Goal: Task Accomplishment & Management: Manage account settings

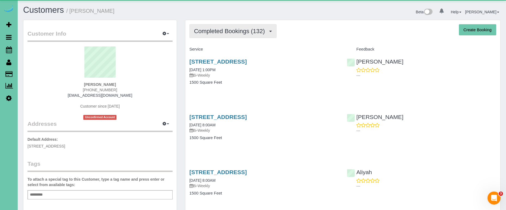
click at [246, 38] on button "Completed Bookings (132)" at bounding box center [232, 31] width 87 height 14
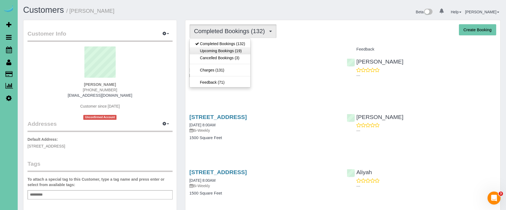
click at [242, 47] on link "Upcoming Bookings (19)" at bounding box center [220, 50] width 61 height 7
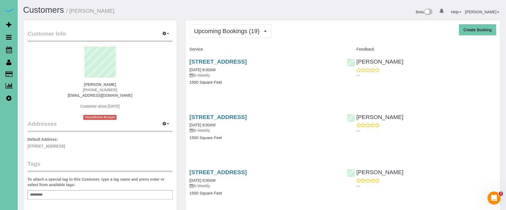
click at [224, 57] on div "3315 Hickory Street, Omaha, NE 68105 10/13/2025 8:00AM Bi-Weekly 1500 Square Fe…" at bounding box center [263, 75] width 157 height 42
click at [220, 59] on link "3315 Hickory Street, Omaha, NE 68105" at bounding box center [217, 61] width 57 height 6
click at [205, 116] on link "3315 Hickory Street, Omaha, NE 68105" at bounding box center [217, 117] width 57 height 6
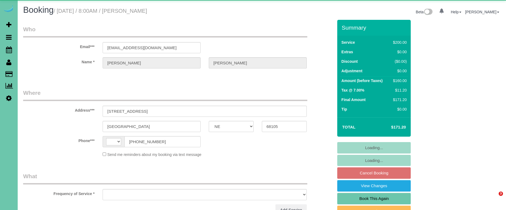
select select "NE"
select select "object:370"
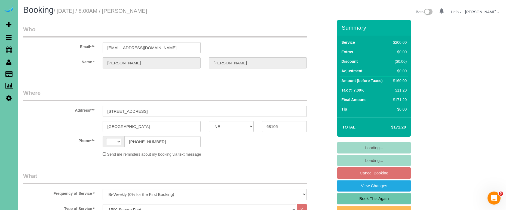
select select "string:[GEOGRAPHIC_DATA]"
select select "string:fspay-698217f7-fca2-4062-aa73-5bbfb633a7ff"
select select "object:904"
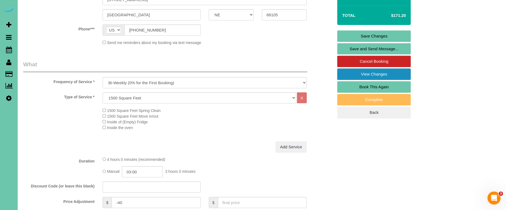
scroll to position [111, 0]
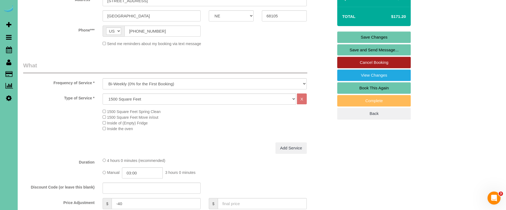
click at [358, 60] on link "Cancel Booking" at bounding box center [373, 62] width 73 height 11
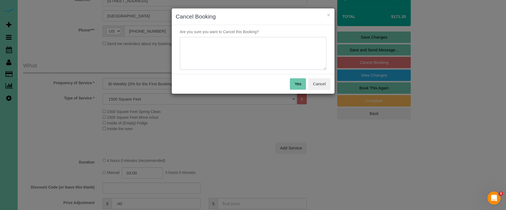
drag, startPoint x: 266, startPoint y: 51, endPoint x: 275, endPoint y: 52, distance: 9.8
click at [266, 51] on textarea at bounding box center [253, 53] width 146 height 33
type textarea "client called to skip"
click at [296, 82] on button "Yes" at bounding box center [298, 83] width 16 height 11
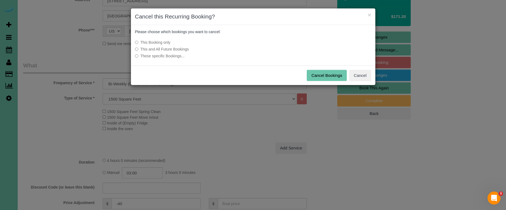
drag, startPoint x: 314, startPoint y: 74, endPoint x: 280, endPoint y: 66, distance: 34.5
click at [312, 74] on button "Cancel Bookings" at bounding box center [326, 75] width 40 height 11
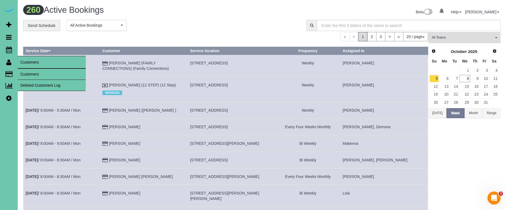
click at [25, 73] on link "Customers" at bounding box center [52, 74] width 68 height 11
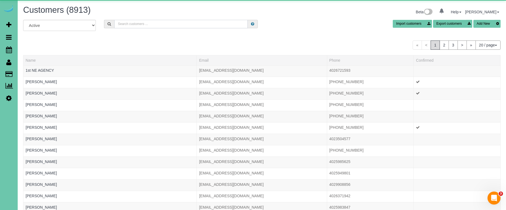
click at [138, 26] on input "text" at bounding box center [180, 24] width 133 height 8
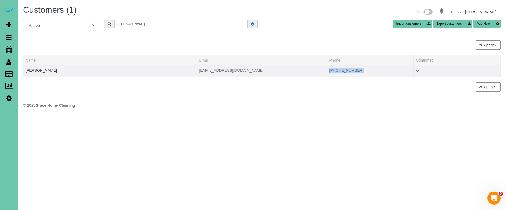
copy td "(402) 880-6380"
drag, startPoint x: 365, startPoint y: 70, endPoint x: 328, endPoint y: 72, distance: 37.0
click at [328, 72] on td "(402) 880-6380" at bounding box center [370, 70] width 87 height 11
drag, startPoint x: 135, startPoint y: 23, endPoint x: 84, endPoint y: 18, distance: 50.6
click at [85, 18] on div "Customers (1) Beta 0 Your Notifications You have 0 alerts Help Help Docs Take a…" at bounding box center [262, 58] width 488 height 116
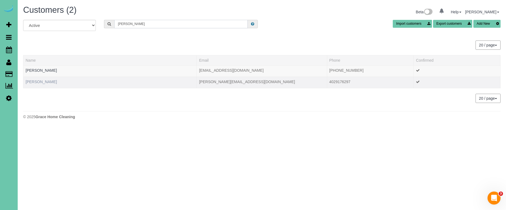
type input "anzalone"
click at [44, 83] on link "Ryan Anzalone" at bounding box center [41, 82] width 31 height 4
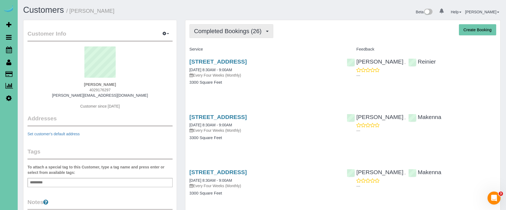
click at [231, 29] on span "Completed Bookings (26)" at bounding box center [229, 31] width 70 height 7
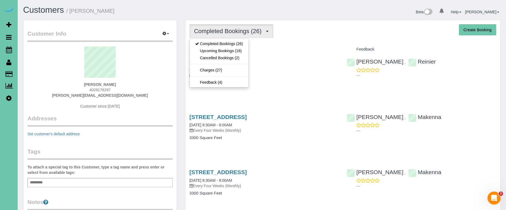
click at [231, 51] on link "Upcoming Bookings (16)" at bounding box center [219, 50] width 59 height 7
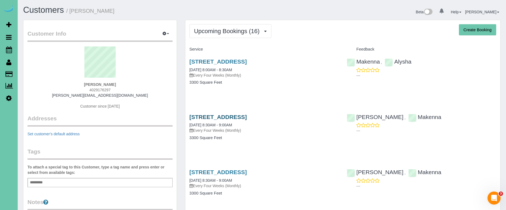
click at [247, 116] on link "3701 S. 201st Ave, Omaha, NE 68130" at bounding box center [217, 117] width 57 height 6
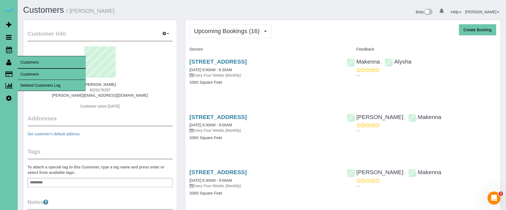
click at [27, 73] on link "Customers" at bounding box center [52, 74] width 68 height 11
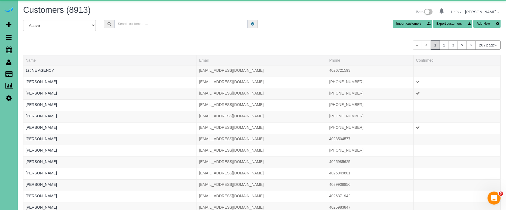
click at [138, 25] on input "text" at bounding box center [180, 24] width 133 height 8
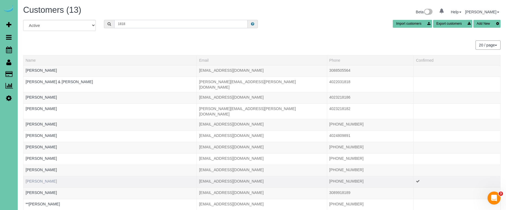
type input "1818"
click at [48, 179] on link "Rachel Schumacher" at bounding box center [41, 181] width 31 height 4
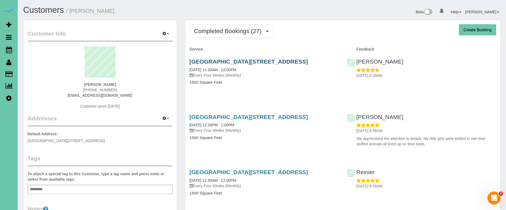
click at [228, 63] on link "16904 Centennial Rd, Omaha, NE 68136" at bounding box center [248, 61] width 119 height 6
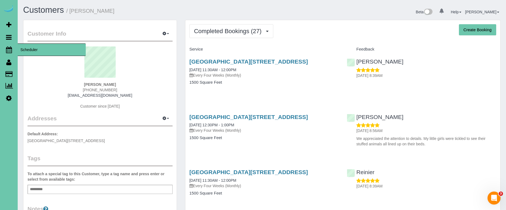
click at [9, 48] on icon at bounding box center [9, 50] width 6 height 7
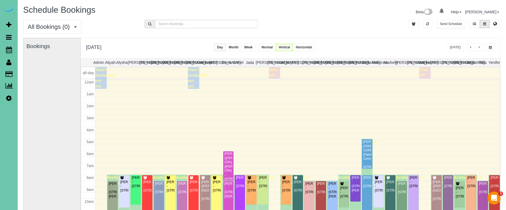
scroll to position [72, 0]
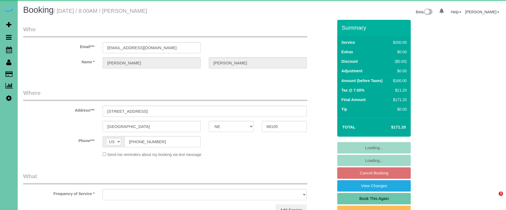
select select "NE"
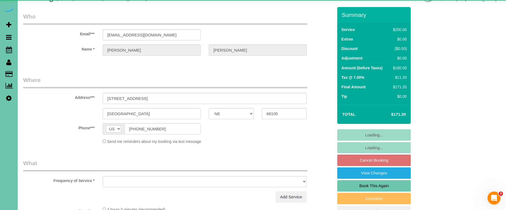
select select "object:833"
select select "string:fspay-698217f7-fca2-4062-aa73-5bbfb633a7ff"
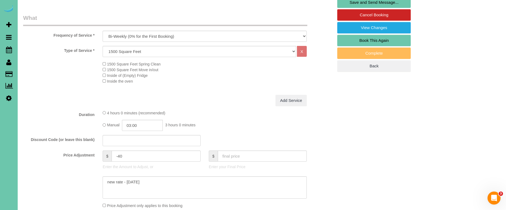
scroll to position [162, 0]
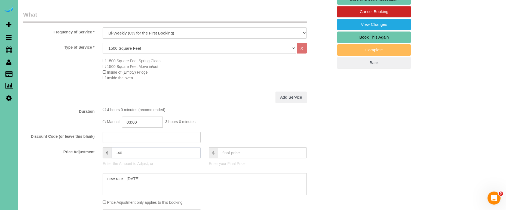
drag, startPoint x: 128, startPoint y: 153, endPoint x: 122, endPoint y: 151, distance: 5.6
click at [127, 153] on input "-40" at bounding box center [156, 152] width 89 height 11
type input "-"
type input "-13.5"
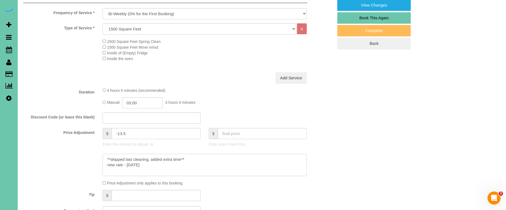
scroll to position [180, 0]
type textarea "**skipped last cleaning, added extra time** new rate - 10/13/25"
click at [141, 134] on input "-13.5" at bounding box center [156, 134] width 89 height 11
click at [157, 165] on textarea at bounding box center [205, 165] width 204 height 22
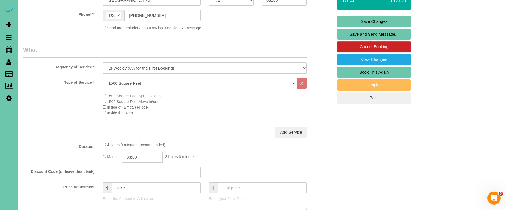
scroll to position [129, 0]
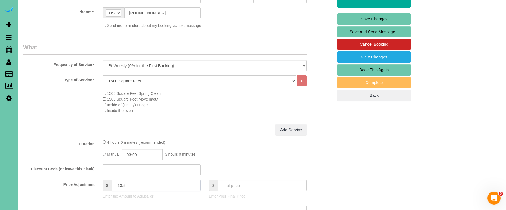
drag, startPoint x: 130, startPoint y: 184, endPoint x: 118, endPoint y: 184, distance: 12.3
click at [119, 184] on input "-13.5" at bounding box center [156, 185] width 89 height 11
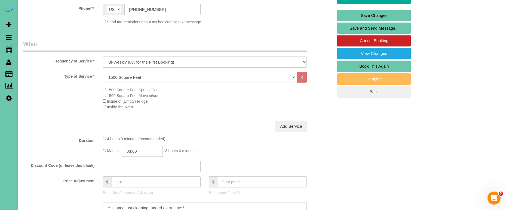
scroll to position [132, 0]
click at [126, 181] on input "-10" at bounding box center [156, 182] width 89 height 11
type input "-13.5"
click at [147, 151] on input "03:00" at bounding box center [142, 151] width 41 height 11
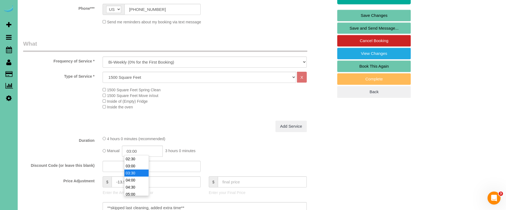
type input "03:30"
drag, startPoint x: 136, startPoint y: 172, endPoint x: 155, endPoint y: 159, distance: 23.6
click at [136, 172] on li "03:30" at bounding box center [136, 173] width 24 height 7
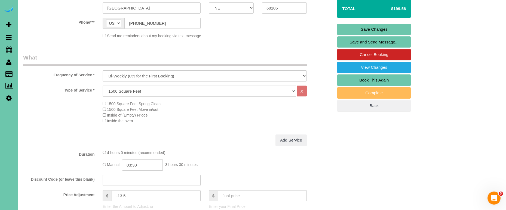
scroll to position [120, 0]
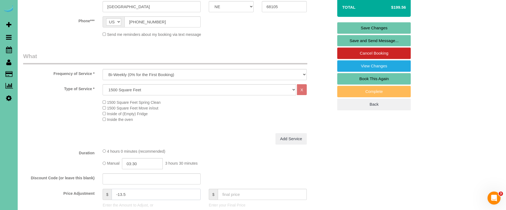
drag, startPoint x: 121, startPoint y: 194, endPoint x: 125, endPoint y: 194, distance: 3.3
click at [121, 194] on input "-13.5" at bounding box center [156, 194] width 89 height 11
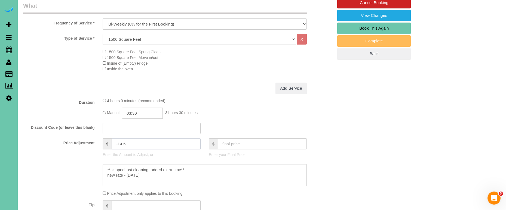
scroll to position [171, 0]
type input "-14.5"
drag, startPoint x: 196, startPoint y: 168, endPoint x: 91, endPoint y: 158, distance: 105.2
click at [91, 158] on sui-booking-price-adjustment "Price Adjustment $ -14.5 Enter the Amount to Adjust, or $ Enter your Final Pric…" at bounding box center [178, 167] width 310 height 58
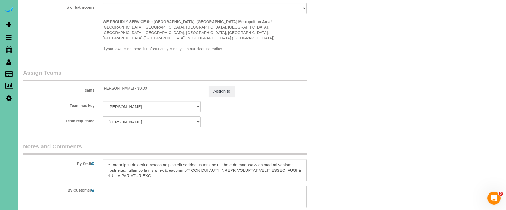
scroll to position [538, 0]
click at [106, 160] on textarea at bounding box center [205, 171] width 204 height 22
paste textarea "**skipped last cleaning, added extra time**"
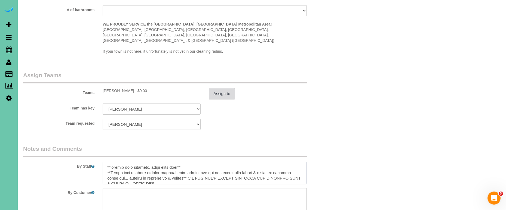
scroll to position [536, 0]
type textarea "**skipped last cleaning, added extra time** **Fired last cleaning company becau…"
click at [219, 88] on button "Assign to" at bounding box center [222, 93] width 26 height 11
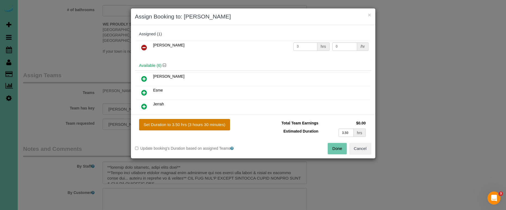
drag, startPoint x: 205, startPoint y: 123, endPoint x: 227, endPoint y: 127, distance: 22.4
click at [205, 123] on button "Set Duration to 3.50 hrs (3 hours 30 minutes)" at bounding box center [184, 124] width 91 height 11
type input "3.50"
click at [336, 153] on button "Done" at bounding box center [336, 148] width 19 height 11
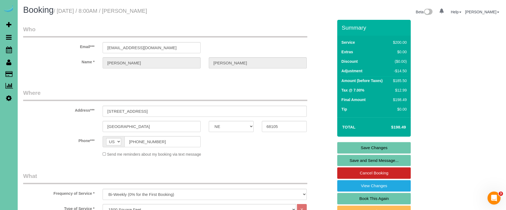
scroll to position [0, 0]
drag, startPoint x: 343, startPoint y: 144, endPoint x: 325, endPoint y: 140, distance: 18.9
click at [343, 144] on link "Save Changes" at bounding box center [373, 147] width 73 height 11
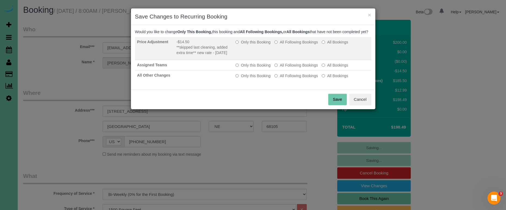
click at [256, 45] on label "Only this Booking" at bounding box center [252, 41] width 35 height 5
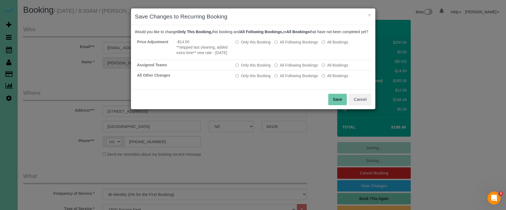
click at [331, 105] on button "Save" at bounding box center [337, 99] width 18 height 11
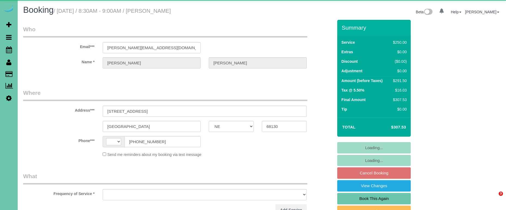
select select "NE"
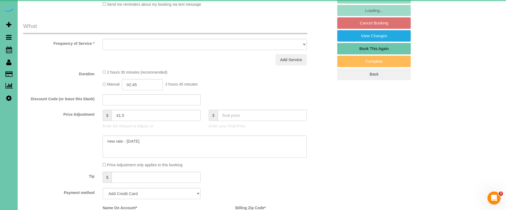
select select "string:US"
select select "object:621"
select select "string:fspay-cb262cb4-222c-4cc9-a133-064103dd42b4"
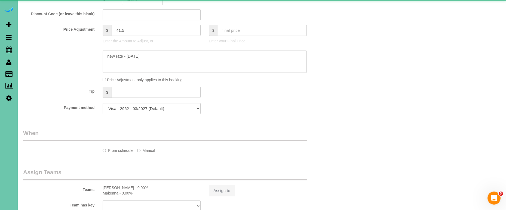
select select "object:654"
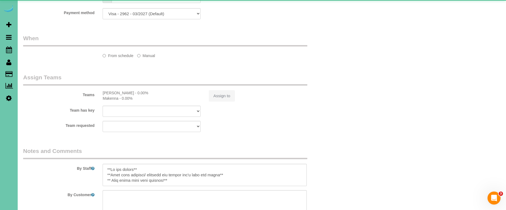
select select "number:37"
select select "number:43"
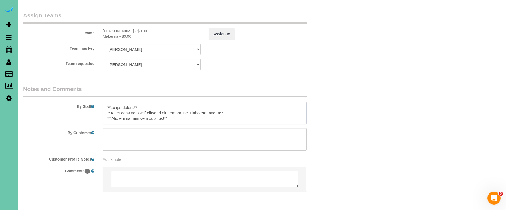
click at [106, 102] on textarea at bounding box center [205, 113] width 204 height 22
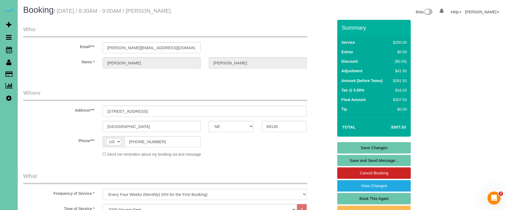
type textarea "**8:30 start time** **No new people** **Make sure dressers/ vanities and shower…"
click at [366, 147] on link "Save Changes" at bounding box center [373, 147] width 73 height 11
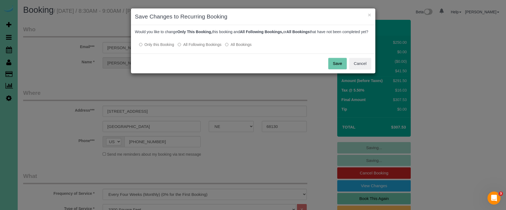
drag, startPoint x: 207, startPoint y: 49, endPoint x: 224, endPoint y: 51, distance: 16.8
click at [207, 47] on label "All Following Bookings" at bounding box center [200, 44] width 44 height 5
click at [344, 69] on button "Save" at bounding box center [337, 63] width 18 height 11
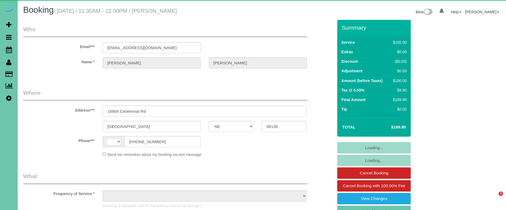
select select "NE"
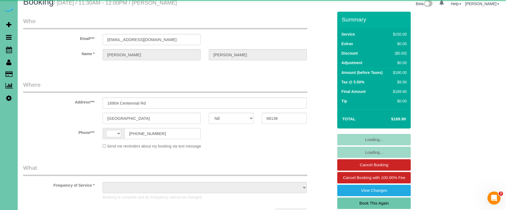
select select "string:[GEOGRAPHIC_DATA]"
select select "object:626"
select select "string:fspay-e49967d2-80d6-4860-9c3b-c88e1a0f8043"
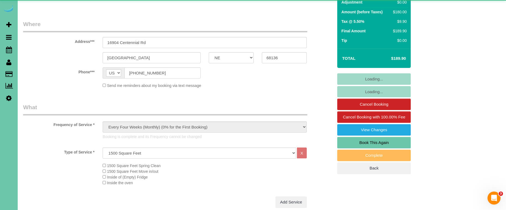
select select "number:36"
select select "number:41"
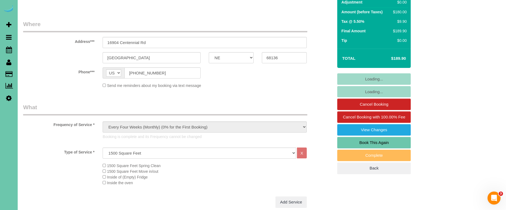
select select "object:915"
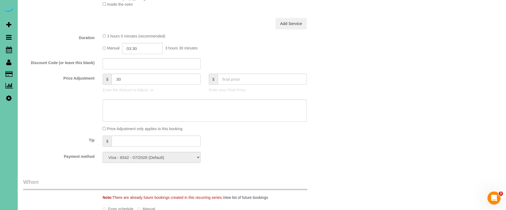
scroll to position [249, 0]
click at [136, 140] on input "text" at bounding box center [156, 139] width 89 height 11
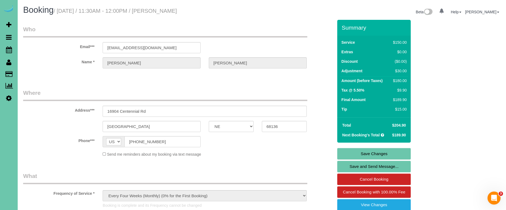
scroll to position [0, 0]
type input "15"
click at [346, 153] on link "Save Changes" at bounding box center [373, 153] width 73 height 11
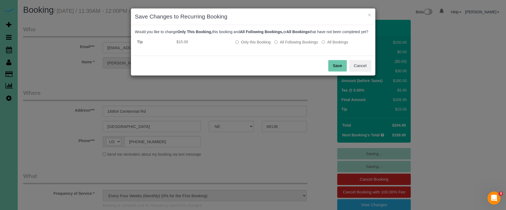
drag, startPoint x: 298, startPoint y: 48, endPoint x: 307, endPoint y: 53, distance: 10.6
click at [298, 45] on label "All Following Bookings" at bounding box center [296, 41] width 44 height 5
click at [331, 70] on button "Save" at bounding box center [337, 65] width 18 height 11
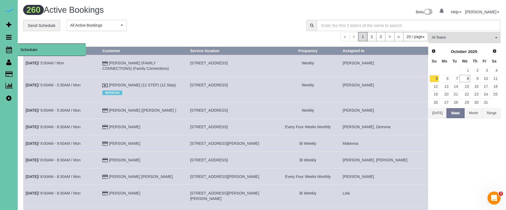
click at [7, 52] on icon at bounding box center [9, 50] width 6 height 7
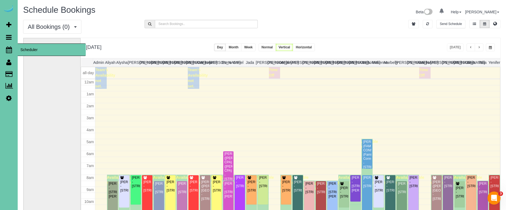
scroll to position [72, 0]
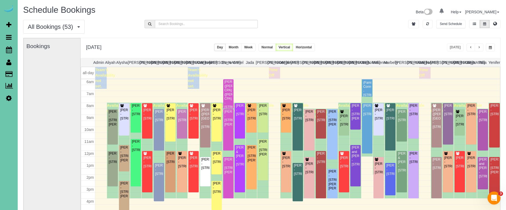
click at [480, 50] on button "button" at bounding box center [478, 48] width 9 height 8
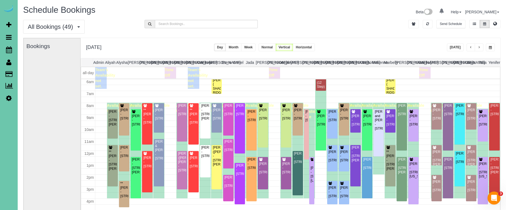
click at [480, 50] on button "button" at bounding box center [478, 48] width 9 height 8
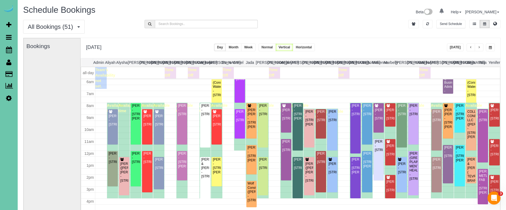
click at [491, 50] on button "button" at bounding box center [489, 48] width 9 height 8
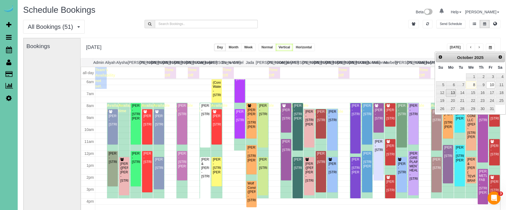
click at [452, 91] on link "13" at bounding box center [450, 92] width 10 height 7
type input "**********"
